Goal: Find specific page/section

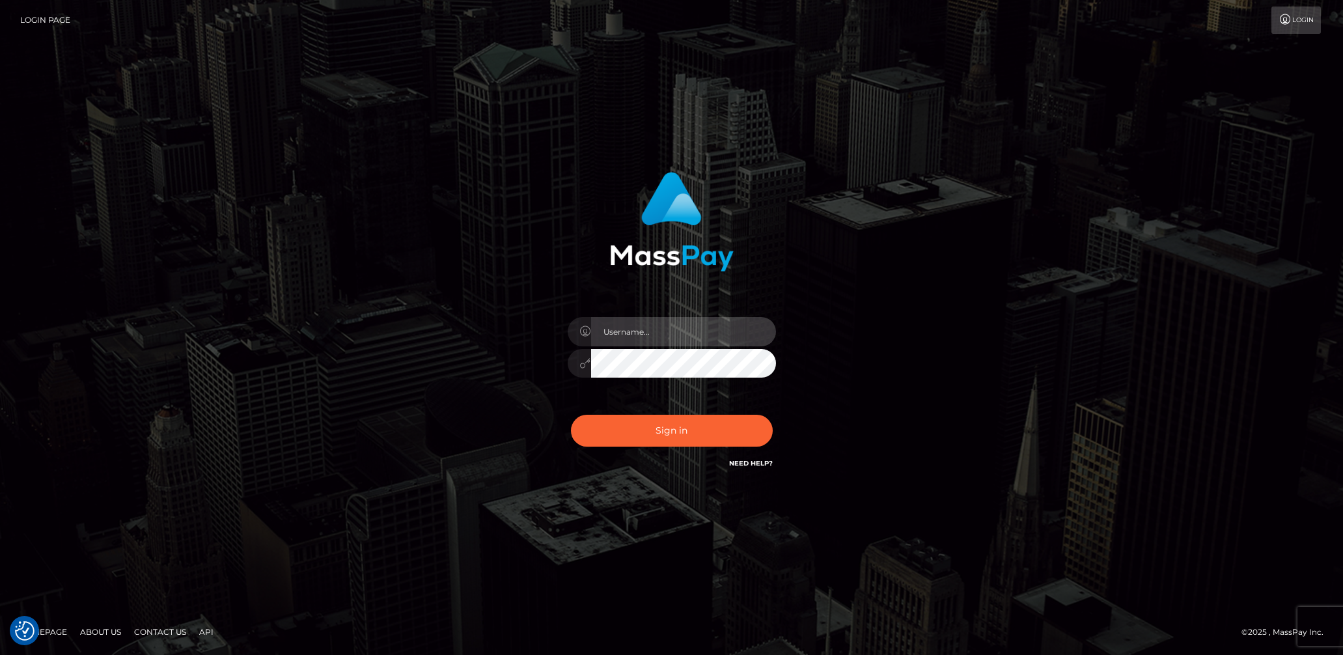
click at [726, 336] on input "text" at bounding box center [683, 331] width 185 height 29
click at [712, 331] on input "text" at bounding box center [683, 331] width 185 height 29
type input "lady.v"
click at [610, 431] on button "Sign in" at bounding box center [672, 431] width 202 height 32
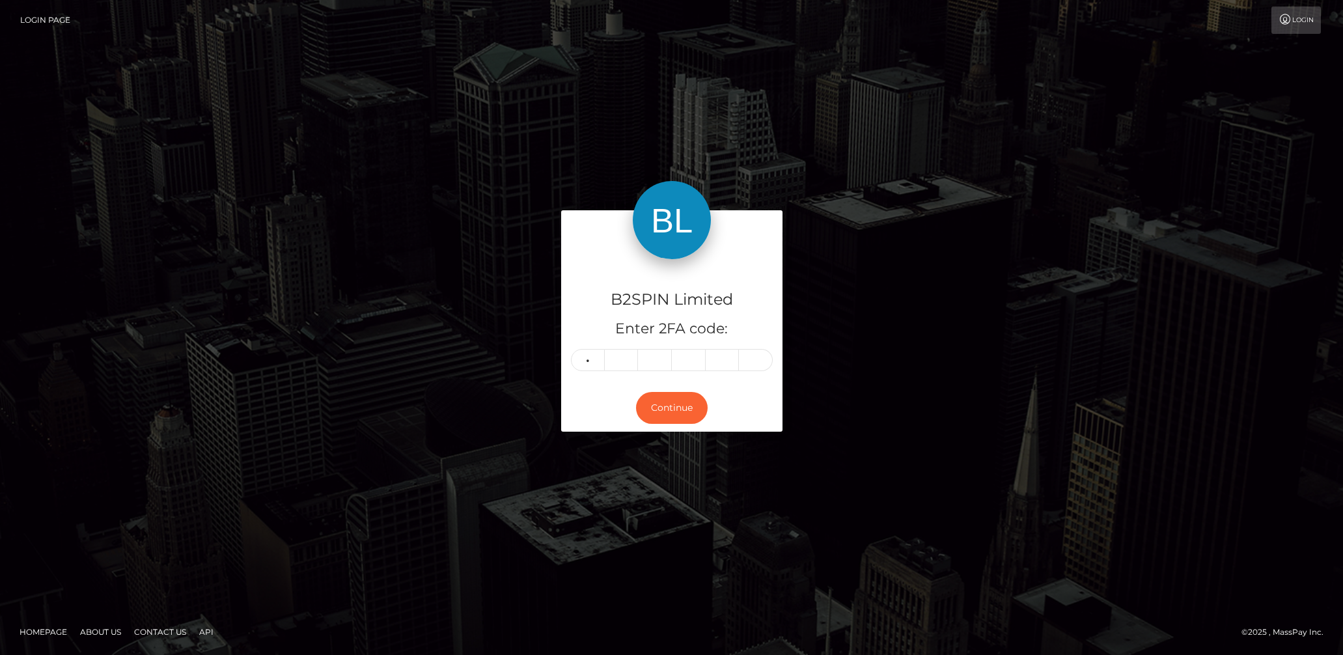
type input "9"
type input "5"
type input "9"
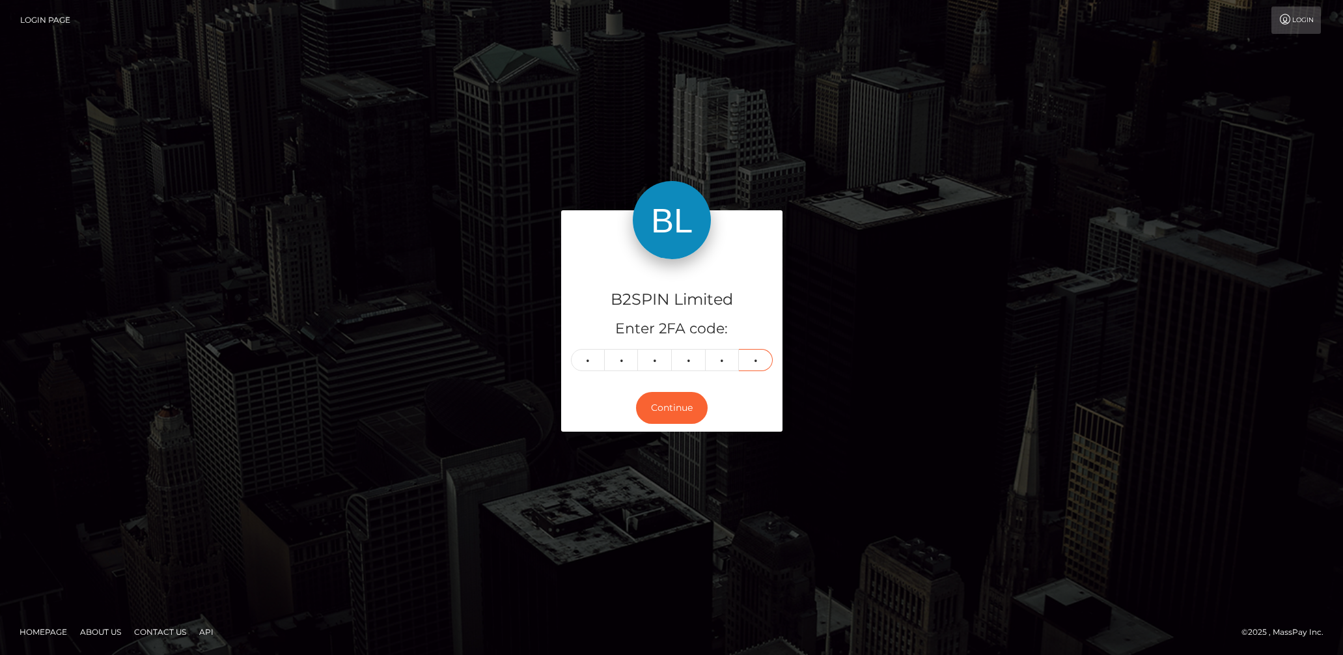
type input "9"
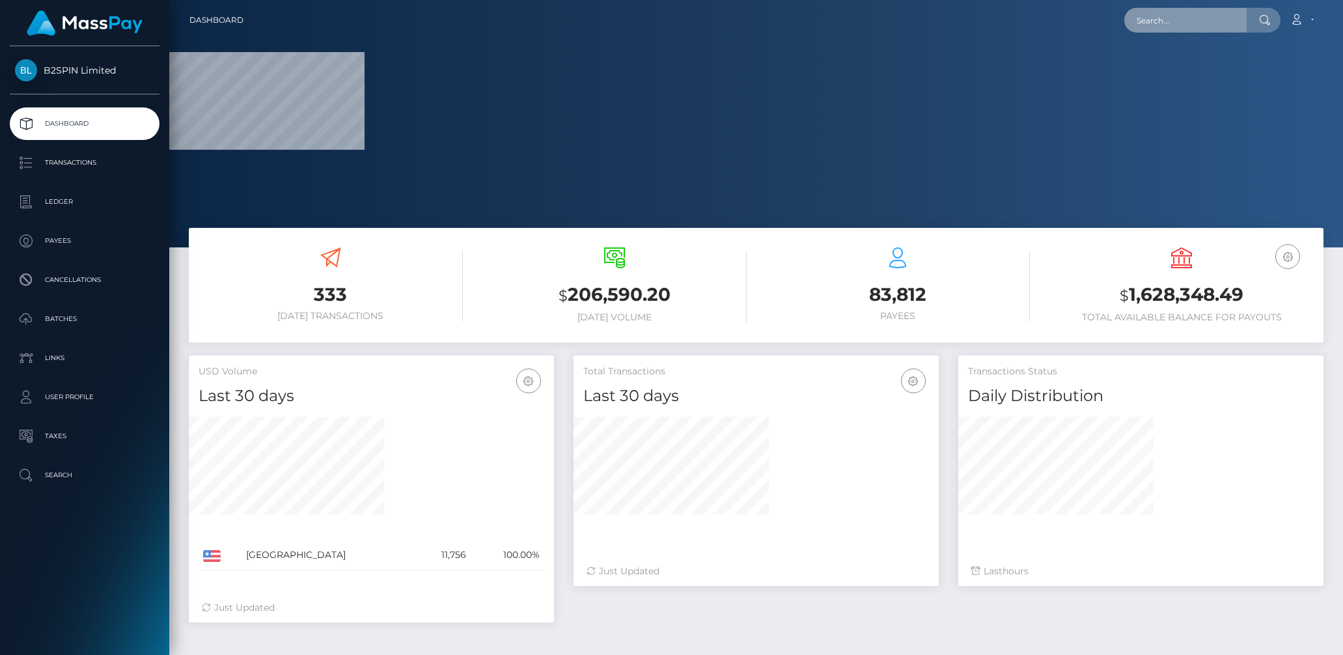
click at [1195, 22] on input "text" at bounding box center [1185, 20] width 122 height 25
paste input "2144705124"
type input "2144705124"
click at [1203, 26] on input "2144705124" at bounding box center [1185, 20] width 122 height 25
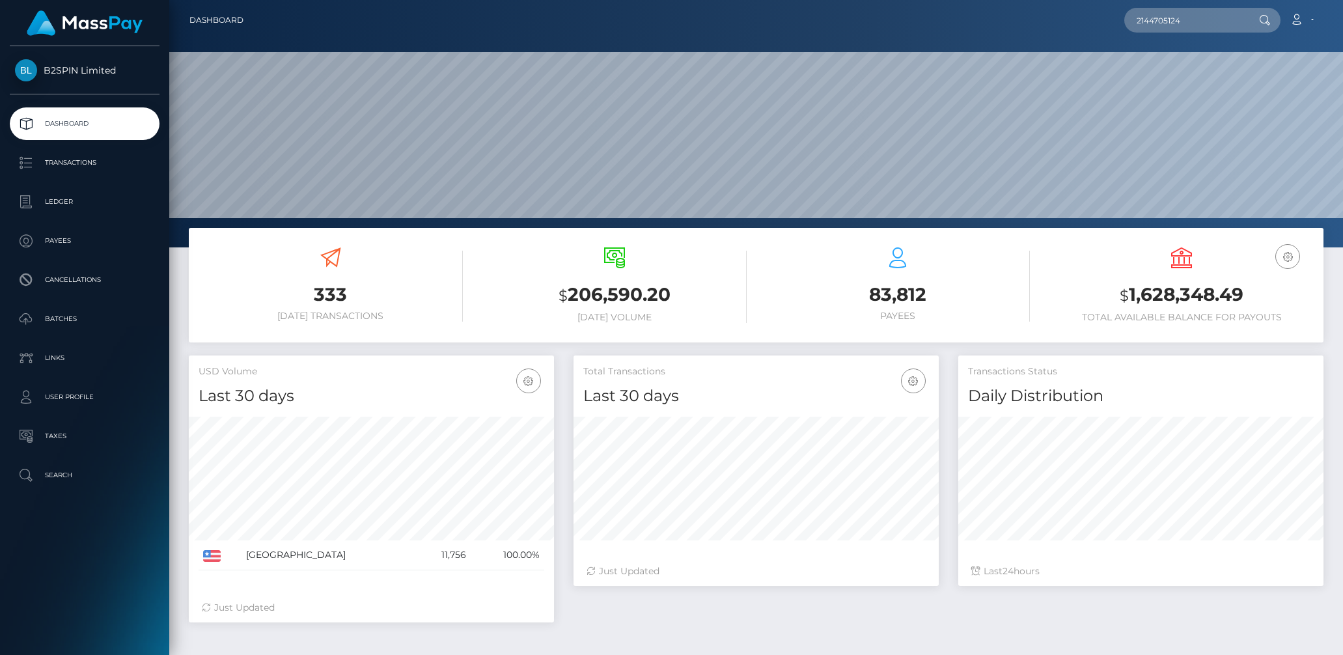
scroll to position [230, 365]
type input "2144705124"
click at [1177, 64] on link "JOSHUA MICHAEL MOUNTS" at bounding box center [1176, 67] width 104 height 24
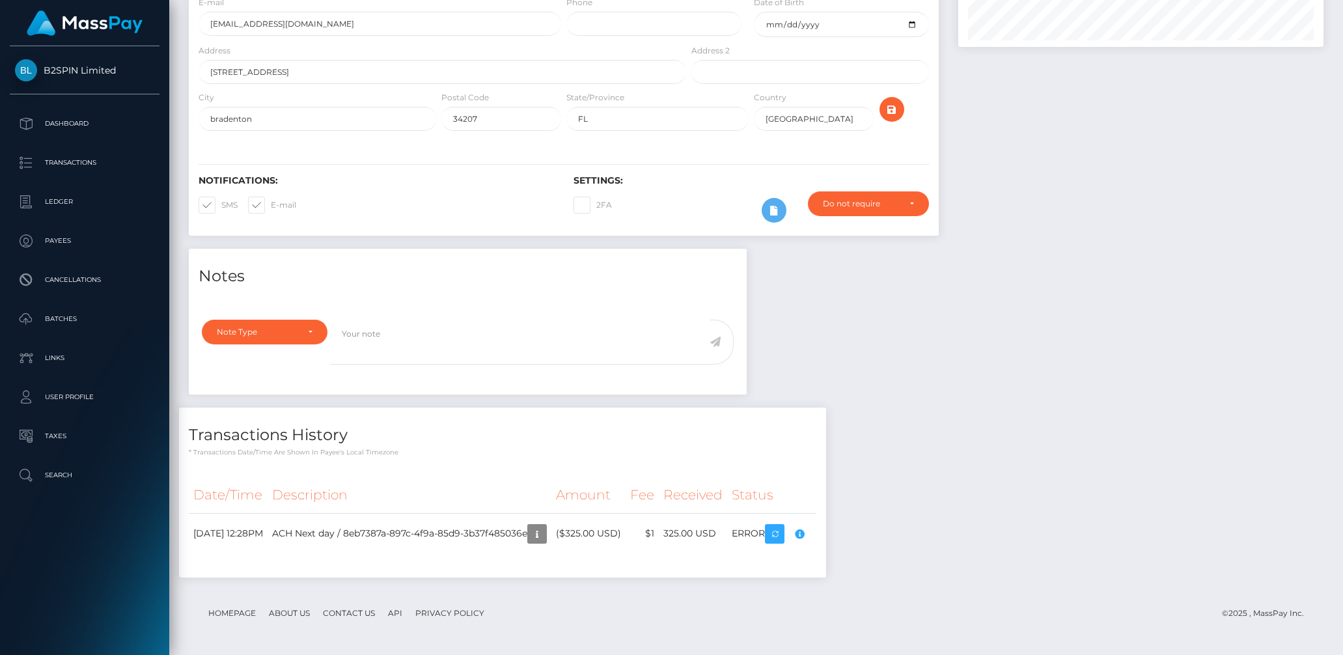
scroll to position [156, 365]
